Goal: Contribute content

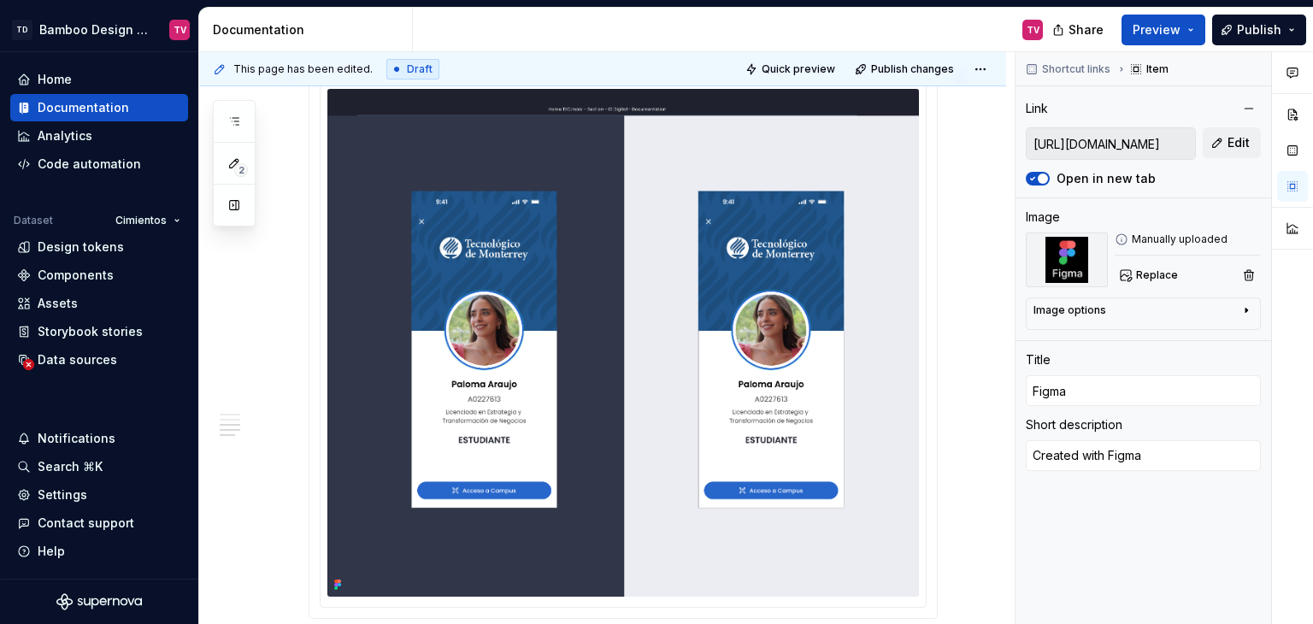
scroll to position [2202, 0]
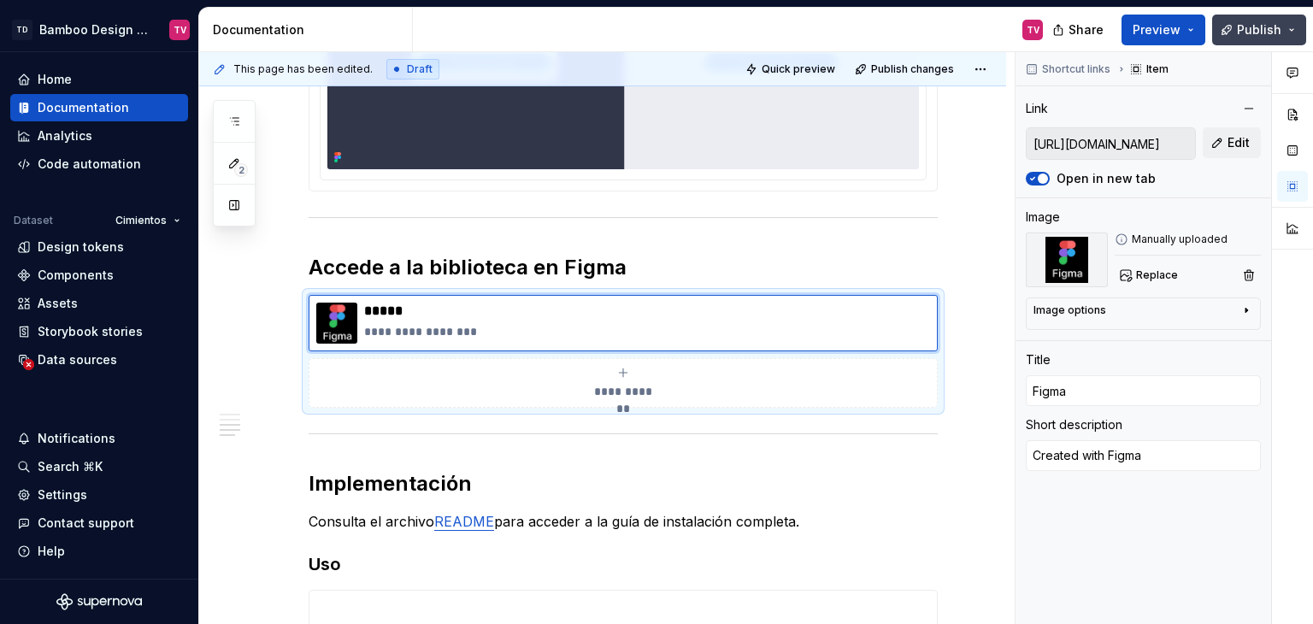
click at [1241, 28] on span "Publish" at bounding box center [1259, 29] width 44 height 17
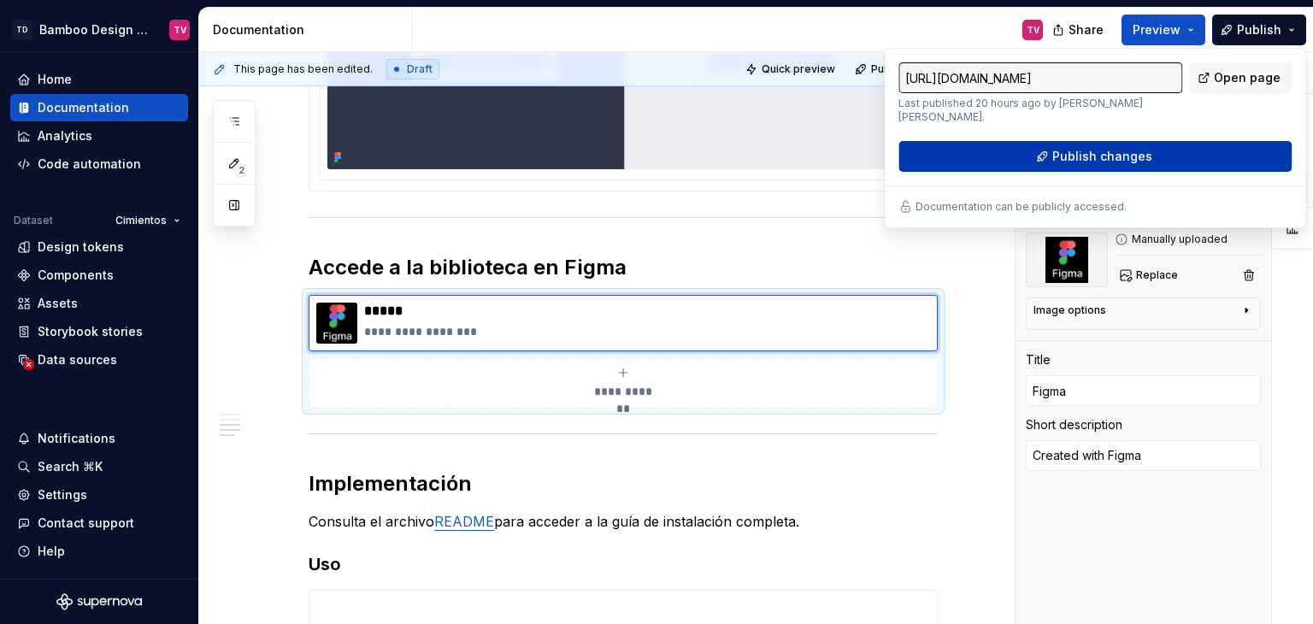
click at [1086, 155] on span "Publish changes" at bounding box center [1102, 156] width 100 height 17
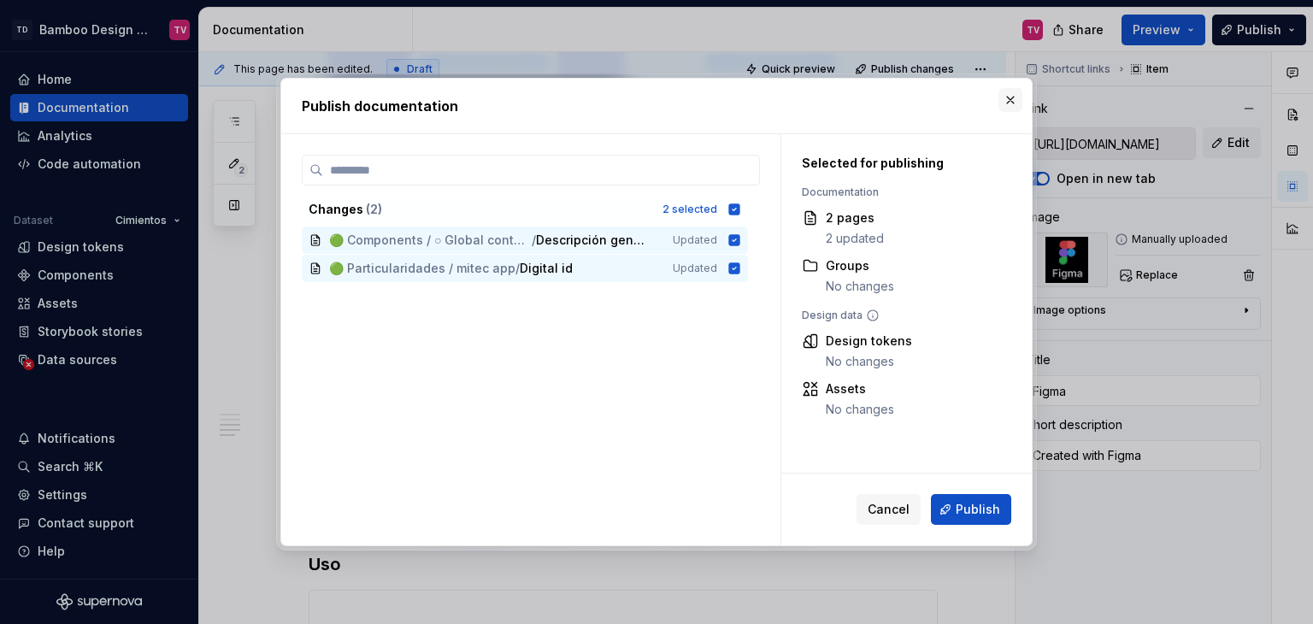
click at [1009, 98] on button "button" at bounding box center [1010, 100] width 24 height 24
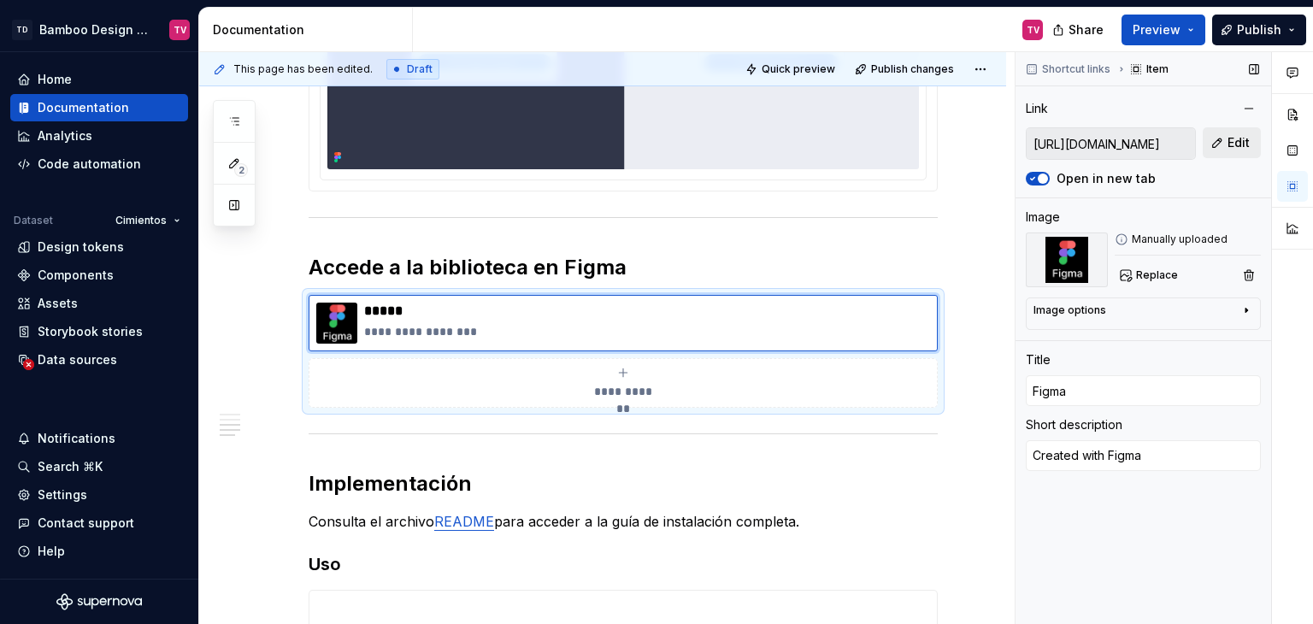
click at [1246, 137] on span "Edit" at bounding box center [1239, 142] width 22 height 17
type textarea "*"
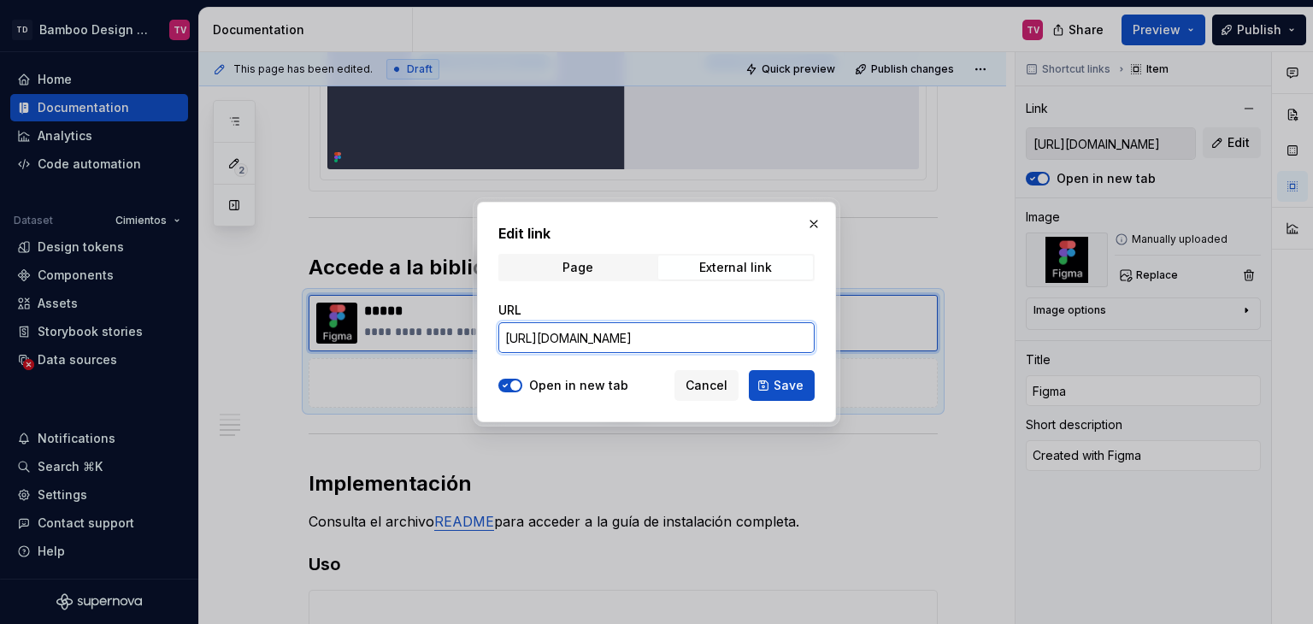
click at [678, 335] on input "[URL][DOMAIN_NAME]" at bounding box center [656, 337] width 316 height 31
paste input "41358-124628&t=yXU3qsc3HO9qhzUQ-1"
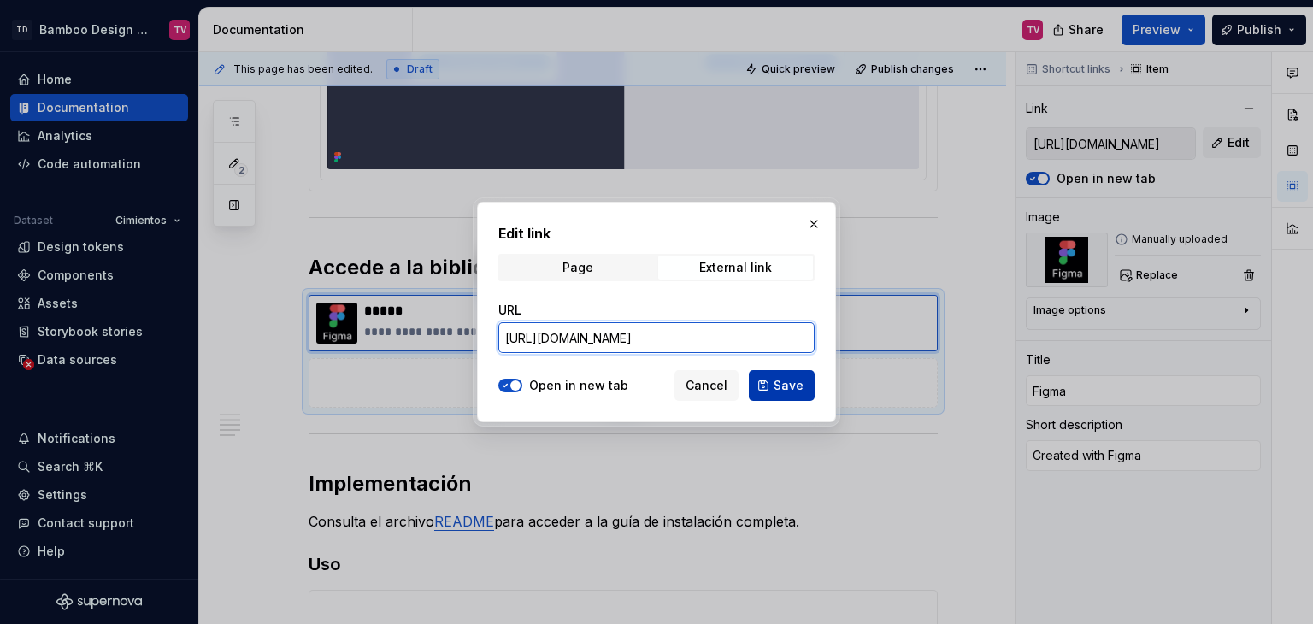
type input "[URL][DOMAIN_NAME]"
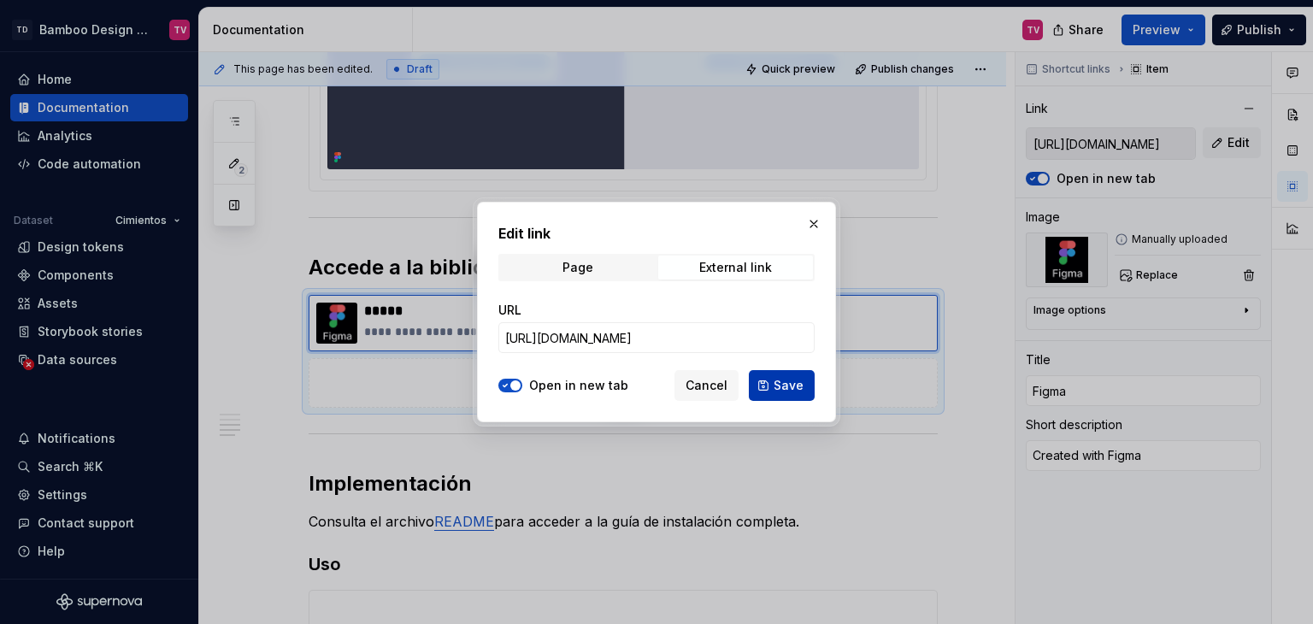
click at [787, 387] on span "Save" at bounding box center [789, 385] width 30 height 17
type input "[URL][DOMAIN_NAME]"
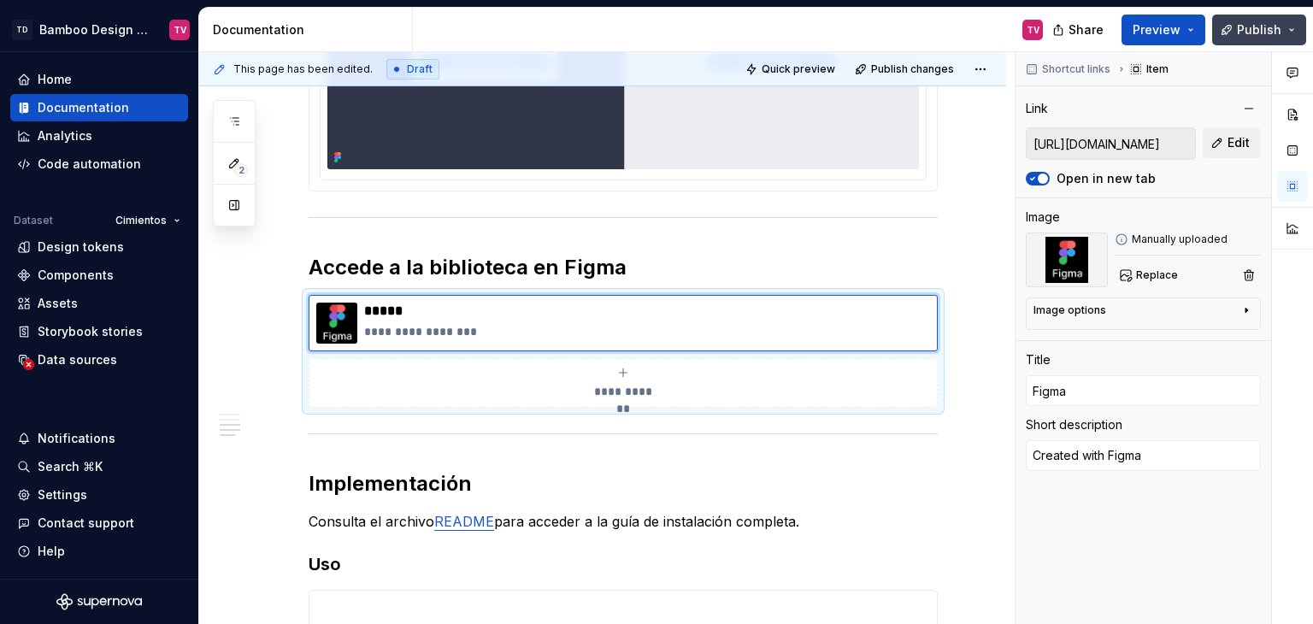
click at [1240, 27] on span "Publish" at bounding box center [1259, 29] width 44 height 17
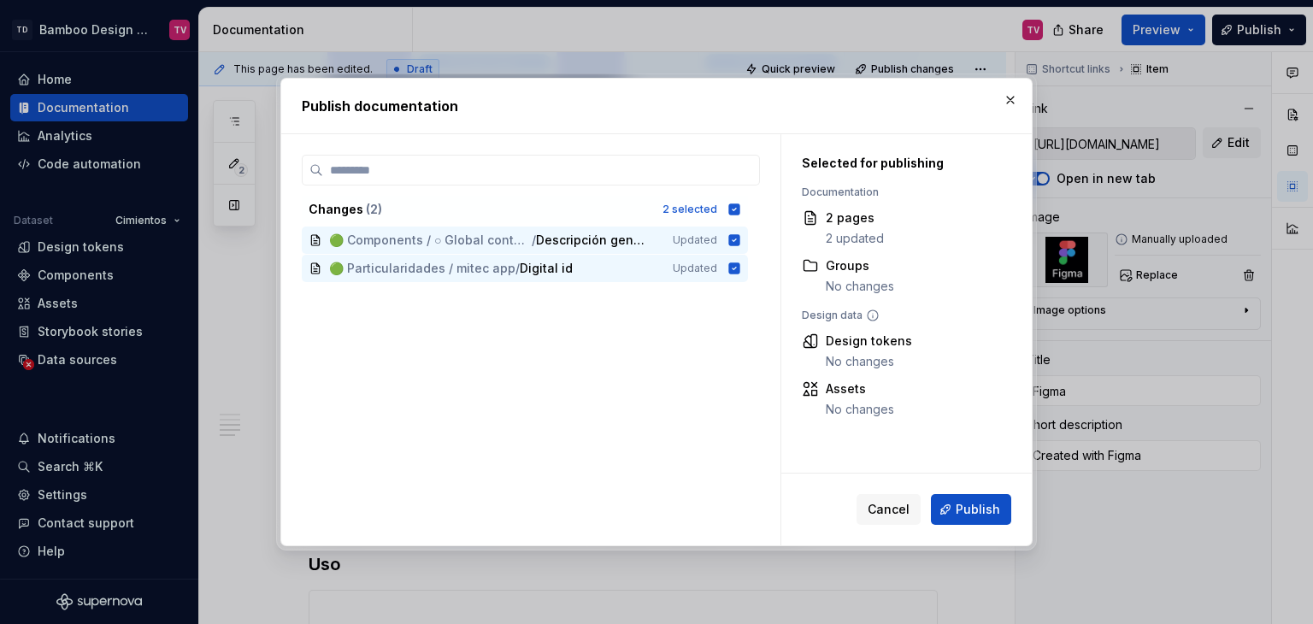
click at [956, 516] on button "Publish" at bounding box center [971, 509] width 80 height 31
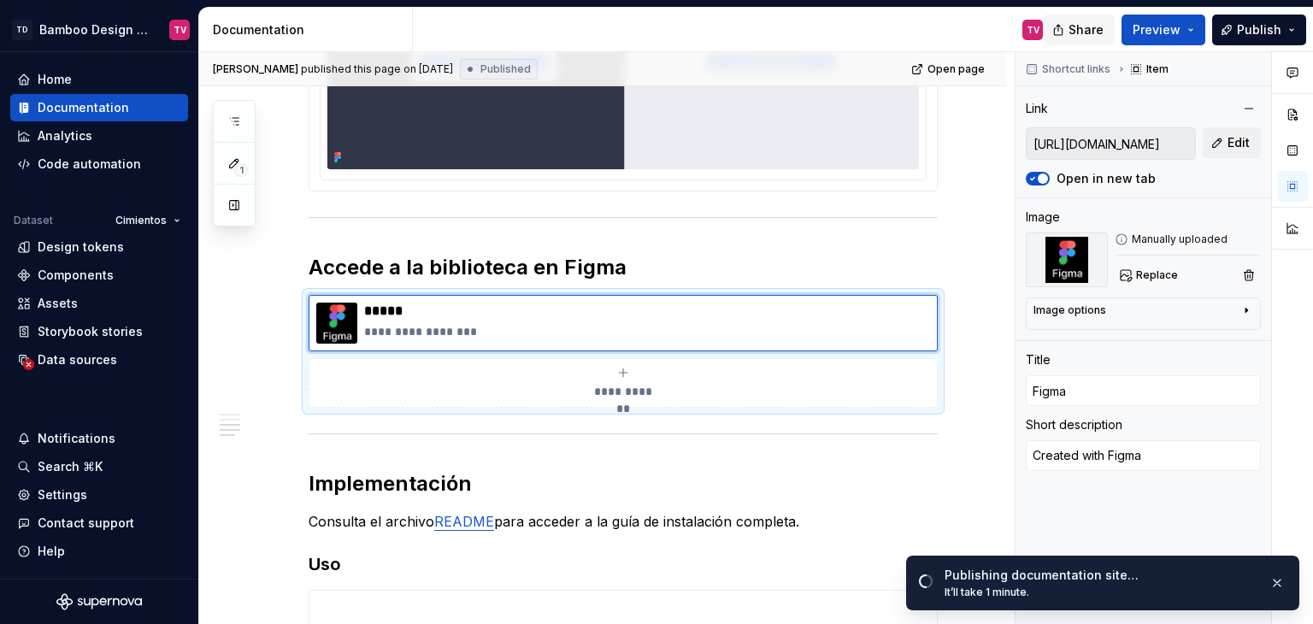
type textarea "*"
